Goal: Check status: Check status

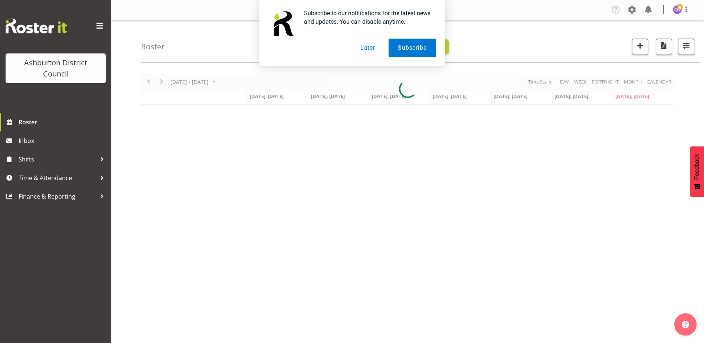
click at [368, 50] on button "Later" at bounding box center [367, 48] width 33 height 19
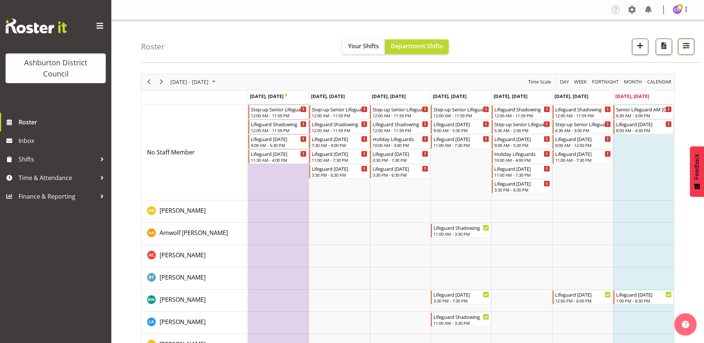
click at [684, 48] on span "button" at bounding box center [686, 46] width 10 height 10
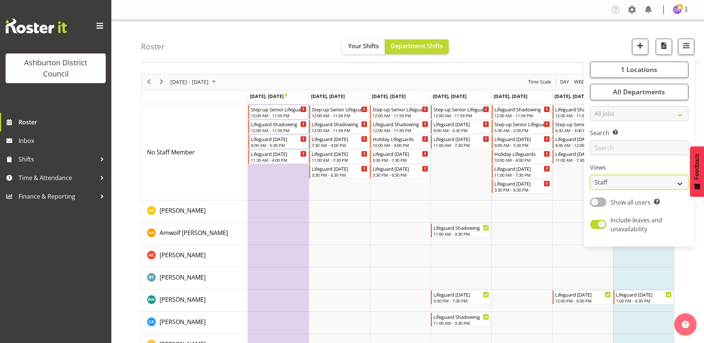
click at [624, 181] on select "Staff Role Shift - Horizontal Shift - Vertical Staff - Location" at bounding box center [639, 182] width 98 height 15
select select "shift"
click at [590, 175] on select "Staff Role Shift - Horizontal Shift - Vertical Staff - Location" at bounding box center [639, 182] width 98 height 15
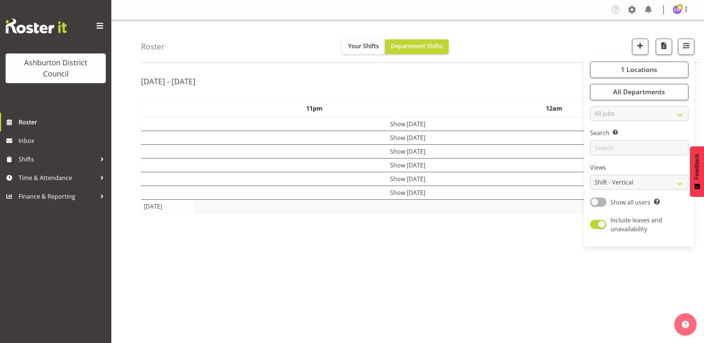
click at [575, 47] on div "Roster Your Shifts Department Shifts 1 Locations [GEOGRAPHIC_DATA] [GEOGRAPHIC_…" at bounding box center [420, 41] width 559 height 43
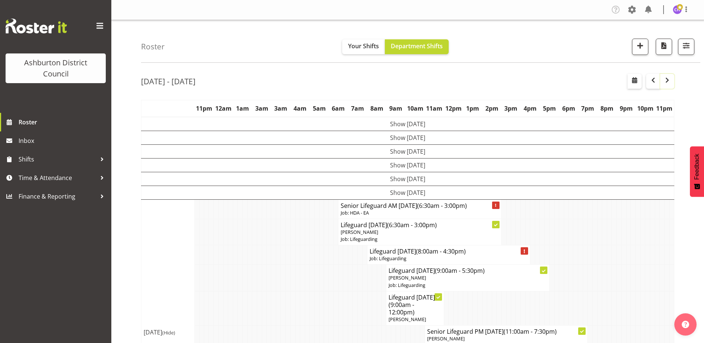
click at [671, 78] on span "button" at bounding box center [667, 80] width 9 height 9
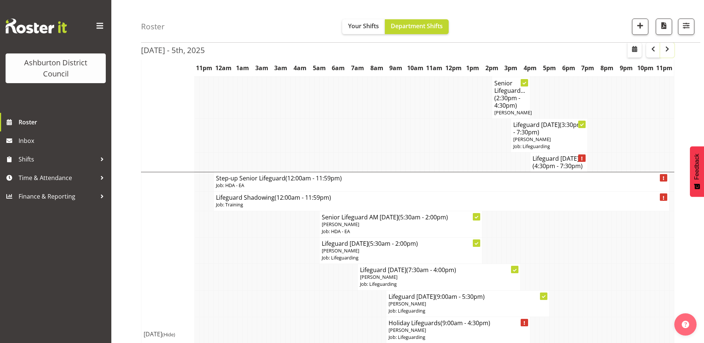
scroll to position [1558, 0]
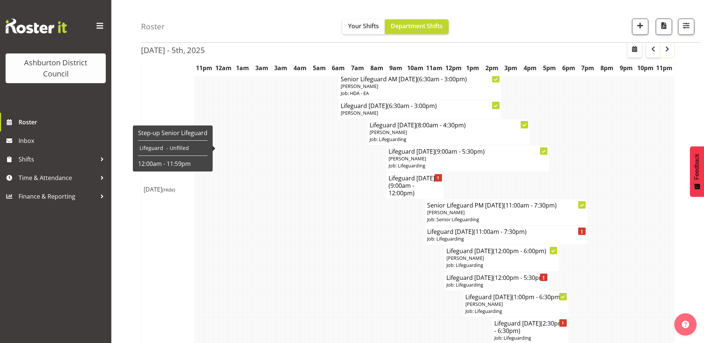
click at [669, 47] on span "button" at bounding box center [667, 49] width 9 height 9
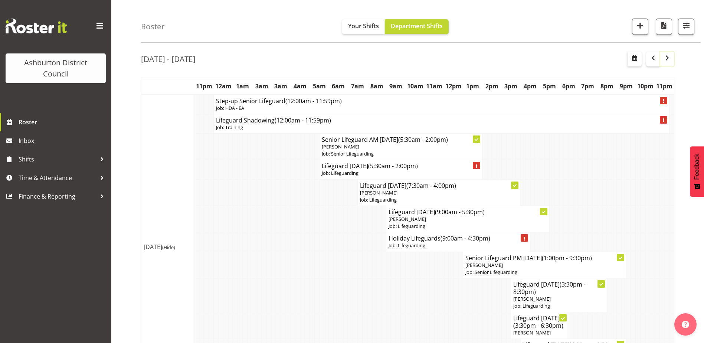
scroll to position [2003, 0]
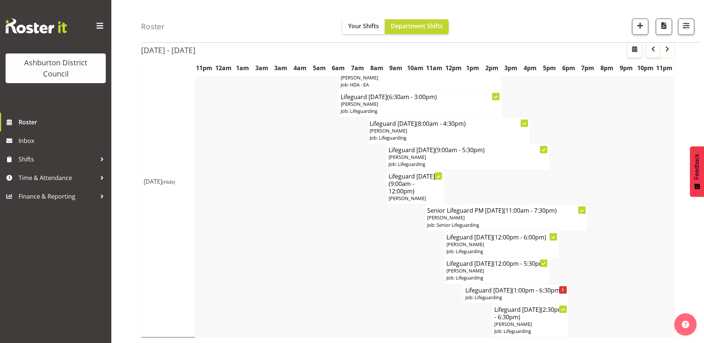
click at [664, 50] on span "button" at bounding box center [667, 49] width 9 height 9
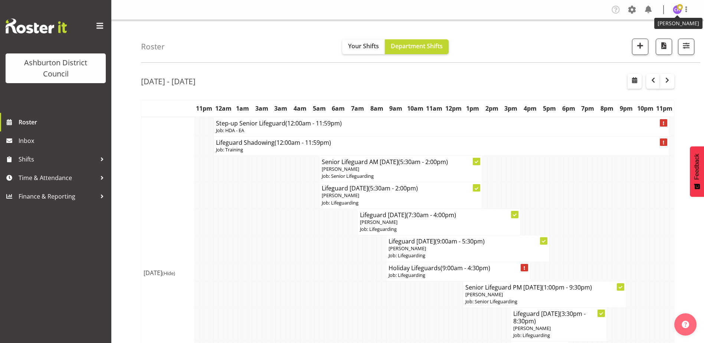
click at [675, 7] on img at bounding box center [677, 9] width 9 height 9
click at [671, 36] on link "Log Out" at bounding box center [654, 38] width 71 height 13
